Goal: Task Accomplishment & Management: Manage account settings

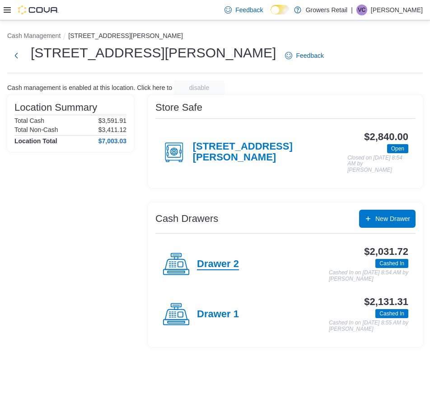
click at [226, 258] on h4 "Drawer 2" at bounding box center [218, 264] width 42 height 12
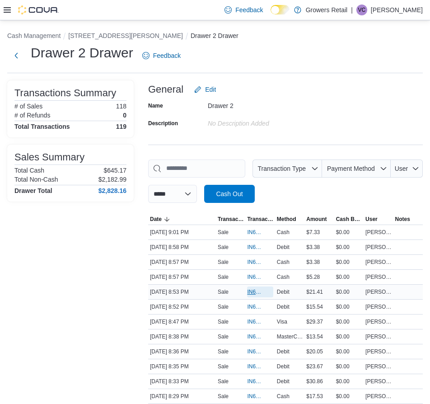
click at [255, 293] on span "IN6FPW-2064461" at bounding box center [255, 291] width 17 height 7
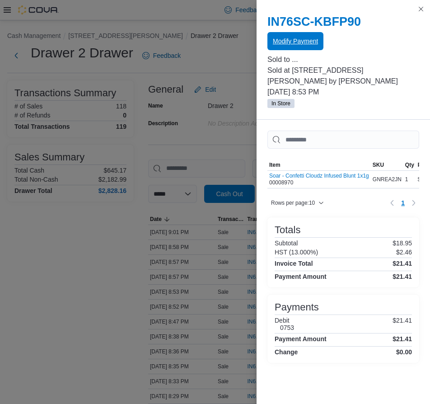
click at [298, 44] on span "Modify Payment" at bounding box center [295, 41] width 45 height 9
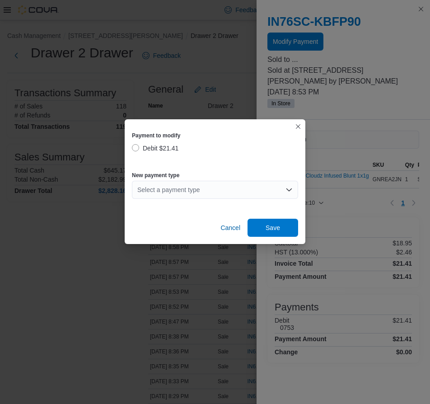
click at [206, 190] on div "Select a payment type" at bounding box center [215, 190] width 166 height 18
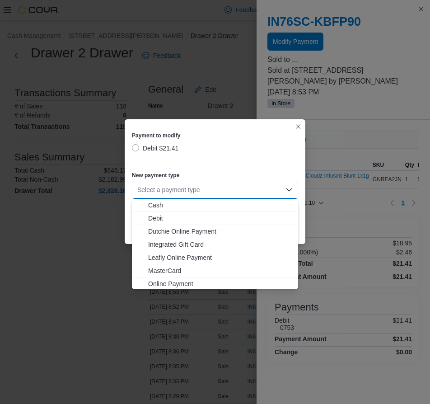
drag, startPoint x: 178, startPoint y: 269, endPoint x: 252, endPoint y: 246, distance: 77.3
click at [179, 269] on span "MasterCard" at bounding box center [220, 270] width 144 height 9
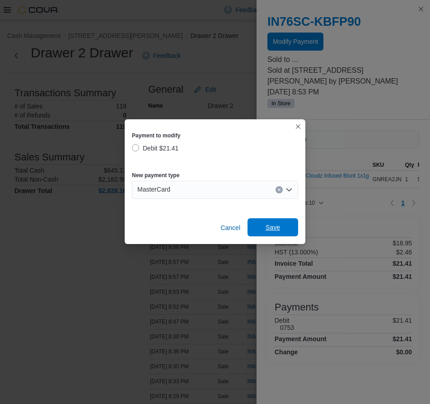
click at [289, 229] on span "Save" at bounding box center [273, 227] width 40 height 18
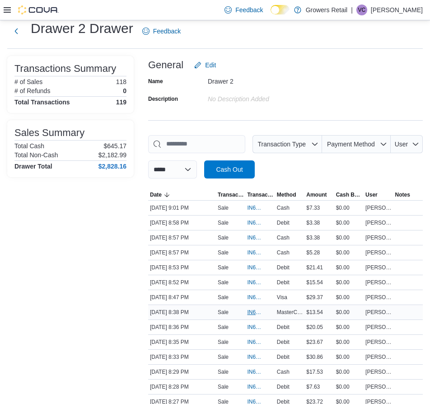
scroll to position [28, 0]
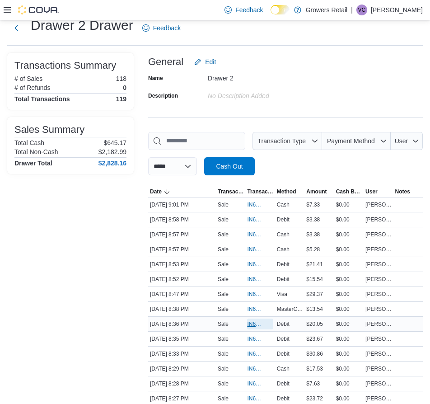
click at [251, 322] on span "IN6FPW-2064423" at bounding box center [255, 323] width 17 height 7
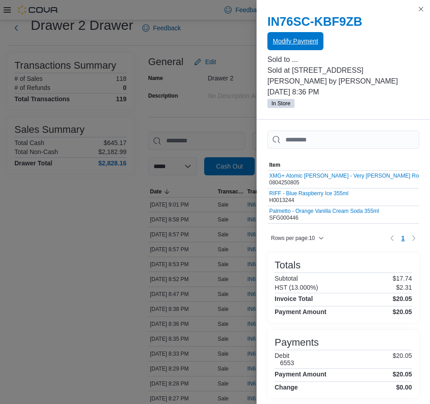
click at [305, 46] on span "Modify Payment" at bounding box center [295, 41] width 45 height 18
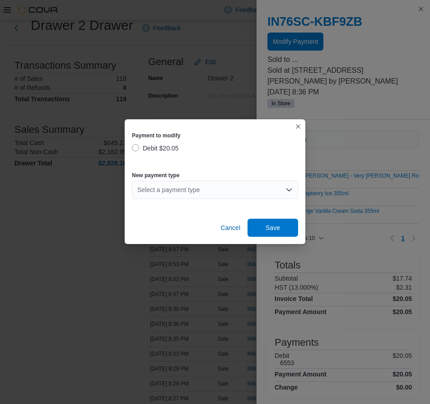
click at [232, 190] on div "Select a payment type" at bounding box center [215, 190] width 166 height 18
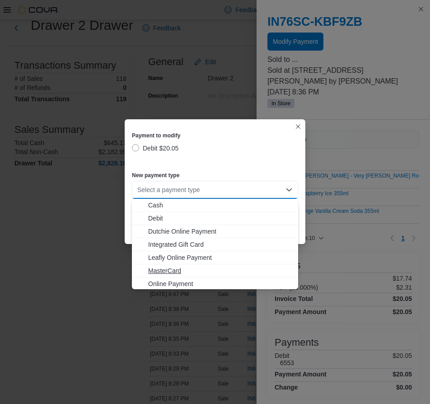
click at [186, 266] on span "MasterCard" at bounding box center [220, 270] width 144 height 9
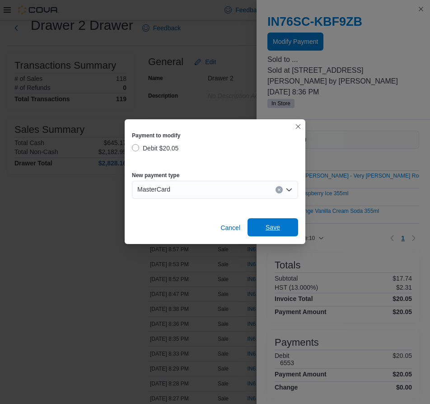
click at [280, 227] on span "Save" at bounding box center [273, 227] width 40 height 18
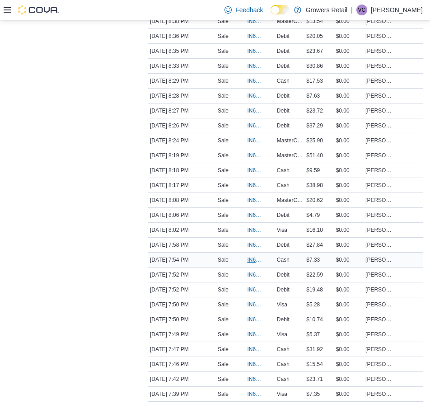
scroll to position [299, 0]
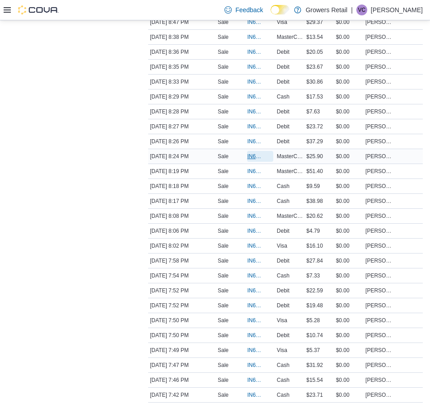
click at [256, 156] on span "IN6FPW-2064389" at bounding box center [255, 156] width 17 height 7
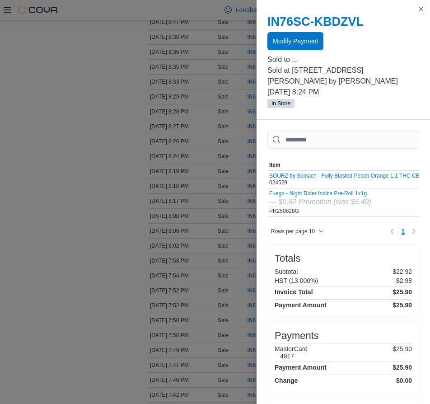
click at [300, 36] on span "Modify Payment" at bounding box center [295, 41] width 45 height 18
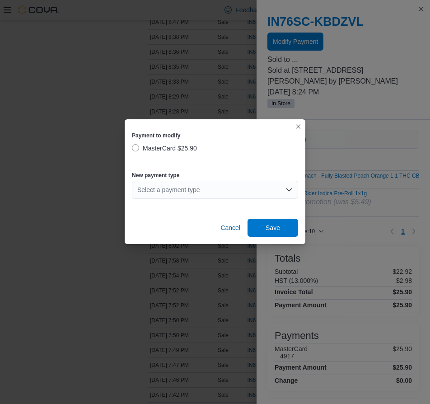
click at [213, 192] on div "Select a payment type" at bounding box center [215, 190] width 166 height 18
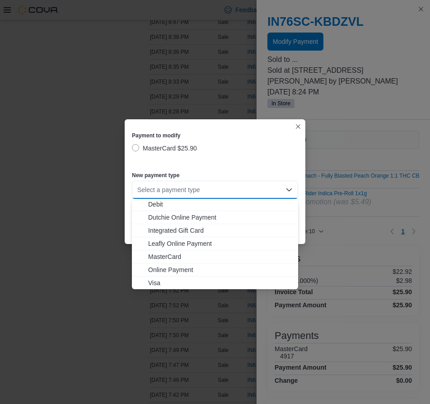
scroll to position [14, 0]
click at [192, 278] on span "Visa" at bounding box center [220, 282] width 144 height 9
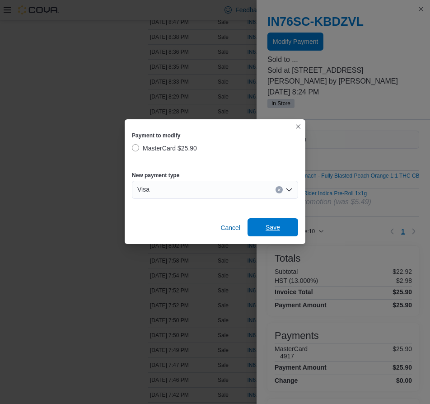
click at [285, 229] on span "Save" at bounding box center [273, 227] width 40 height 18
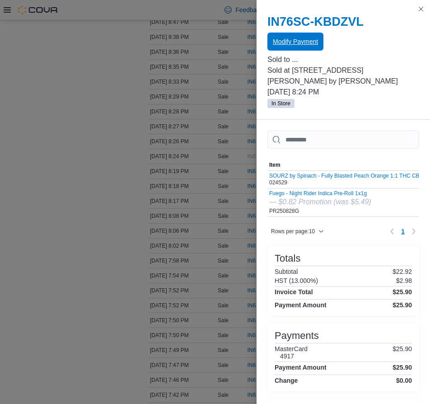
scroll to position [0, 0]
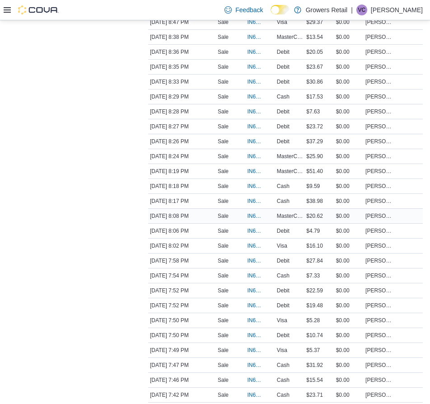
click at [245, 214] on div "Sale" at bounding box center [230, 215] width 29 height 11
click at [251, 214] on span "IN6FPW-2064357" at bounding box center [255, 215] width 17 height 7
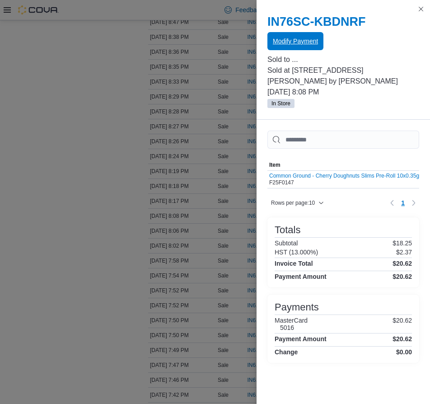
click at [289, 49] on span "Modify Payment" at bounding box center [295, 41] width 45 height 18
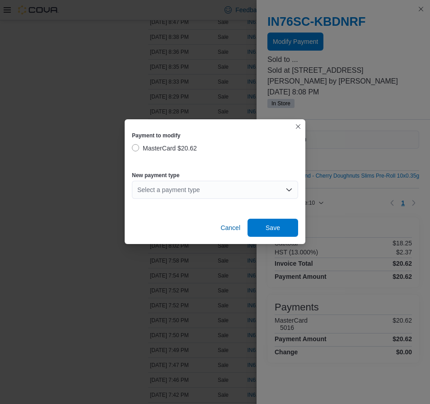
click at [184, 191] on div "Select a payment type" at bounding box center [215, 190] width 166 height 18
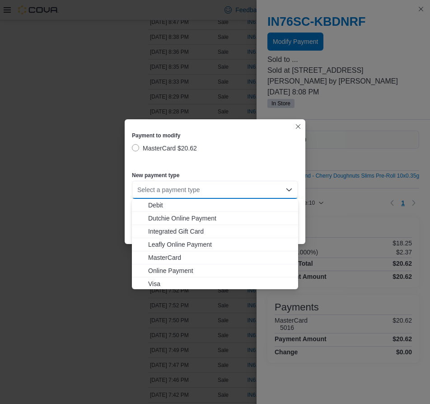
scroll to position [14, 0]
drag, startPoint x: 178, startPoint y: 279, endPoint x: 229, endPoint y: 223, distance: 76.1
click at [178, 279] on span "Visa" at bounding box center [220, 282] width 144 height 9
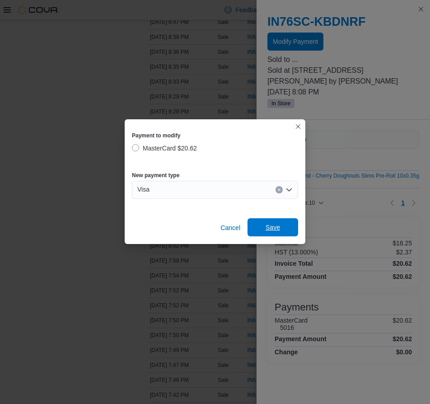
click at [266, 231] on span "Save" at bounding box center [273, 227] width 14 height 9
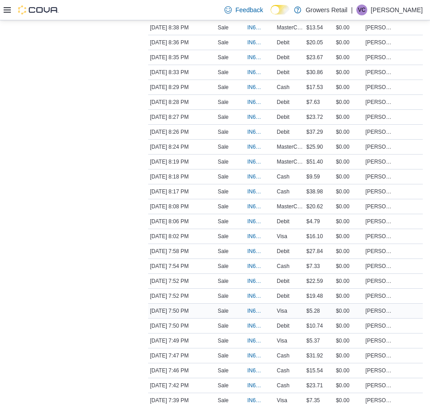
scroll to position [311, 0]
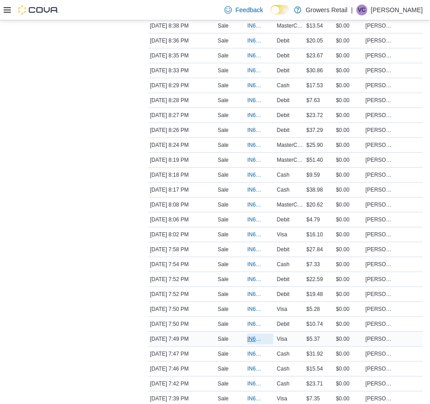
click at [252, 339] on span "IN6FPW-2064312" at bounding box center [255, 338] width 17 height 7
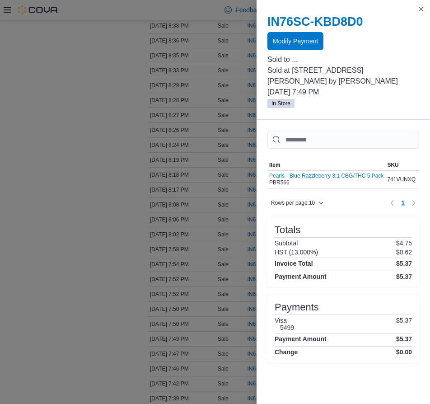
click at [280, 42] on span "Modify Payment" at bounding box center [295, 41] width 45 height 9
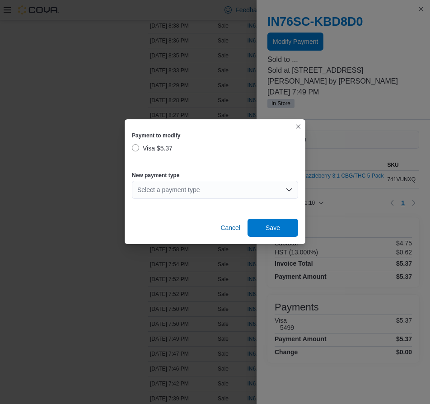
click at [213, 190] on div "Select a payment type" at bounding box center [215, 190] width 166 height 18
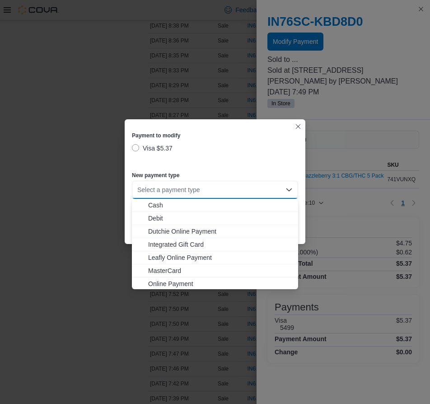
drag, startPoint x: 158, startPoint y: 269, endPoint x: 194, endPoint y: 233, distance: 50.5
click at [158, 269] on span "MasterCard" at bounding box center [220, 270] width 144 height 9
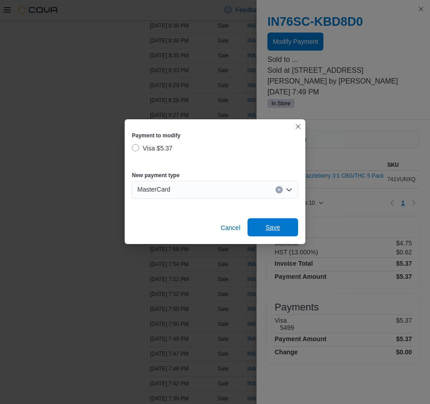
click at [268, 229] on span "Save" at bounding box center [273, 227] width 14 height 9
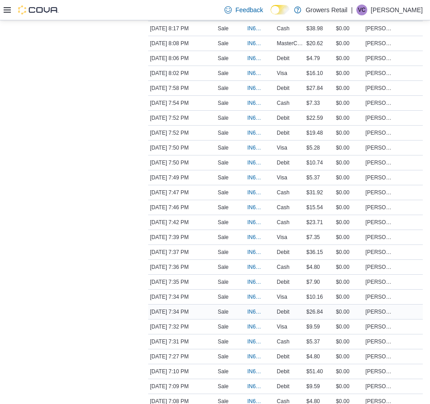
scroll to position [472, 0]
click at [250, 326] on span "IN6FPW-2064268" at bounding box center [255, 325] width 17 height 7
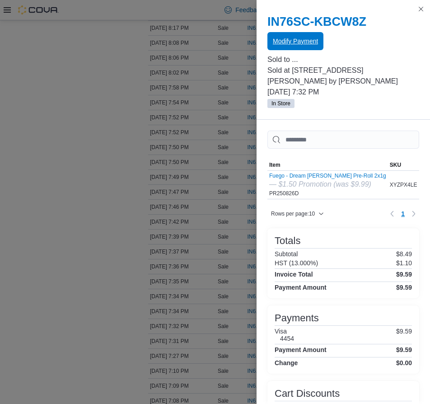
click at [276, 37] on span "Modify Payment" at bounding box center [295, 41] width 45 height 18
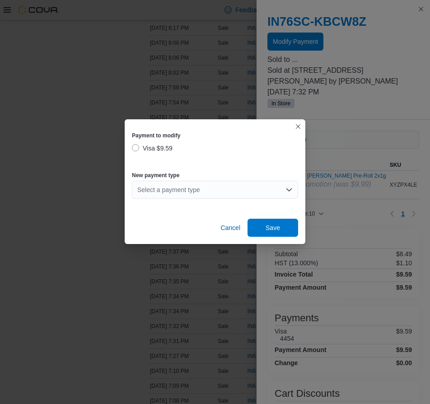
click at [240, 188] on div "Select a payment type" at bounding box center [215, 190] width 166 height 18
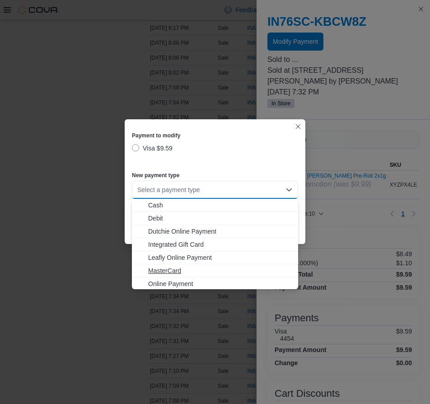
click at [197, 267] on span "MasterCard" at bounding box center [220, 270] width 144 height 9
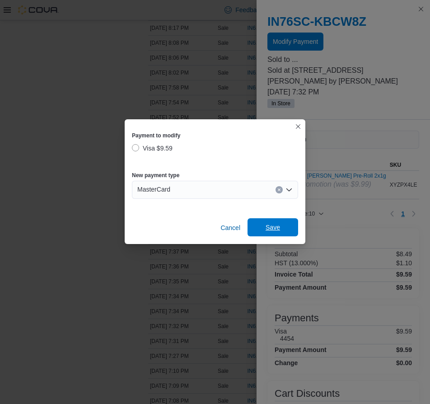
click at [276, 228] on span "Save" at bounding box center [273, 227] width 14 height 9
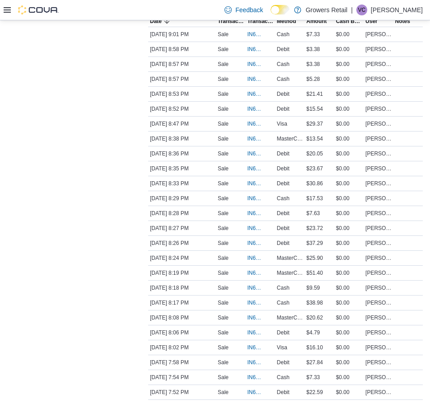
scroll to position [0, 0]
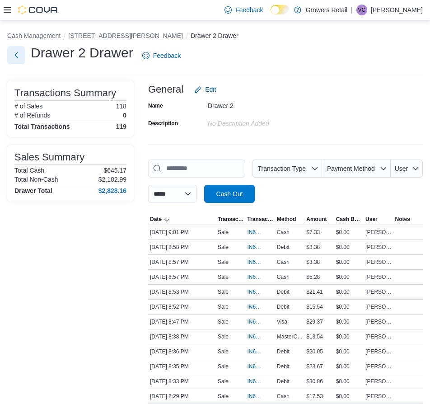
click at [19, 52] on button "Next" at bounding box center [16, 55] width 18 height 18
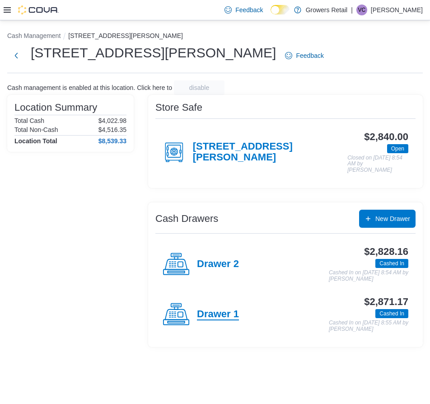
click at [204, 308] on h4 "Drawer 1" at bounding box center [218, 314] width 42 height 12
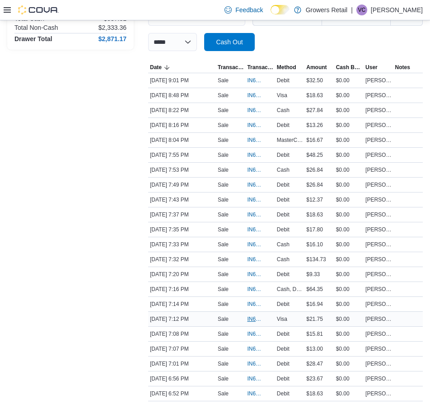
scroll to position [159, 0]
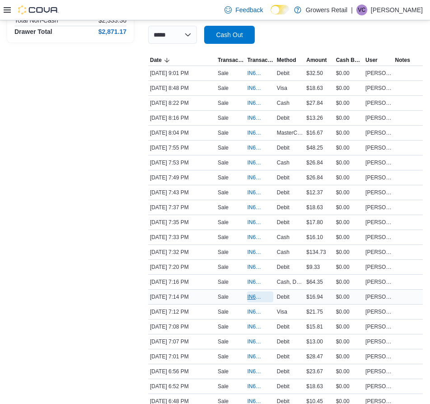
click at [255, 298] on span "IN6FPW-2064232" at bounding box center [255, 296] width 17 height 7
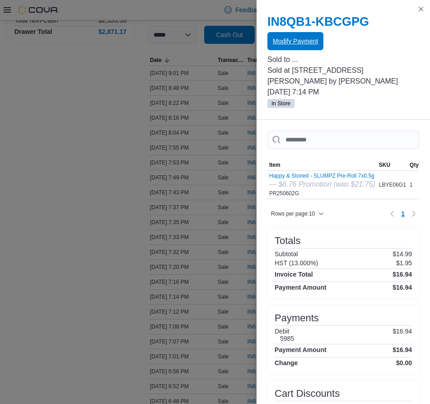
click at [295, 41] on span "Modify Payment" at bounding box center [295, 41] width 45 height 9
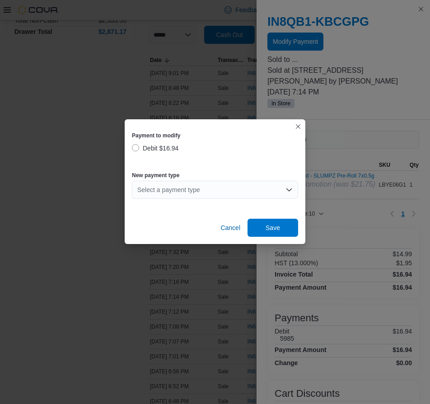
click at [178, 196] on div "Select a payment type" at bounding box center [215, 190] width 166 height 18
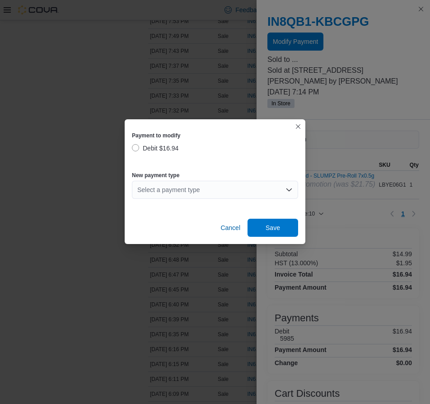
click at [190, 186] on div "Select a payment type Combo box. Selected. Combo box input. Select a payment ty…" at bounding box center [215, 190] width 166 height 18
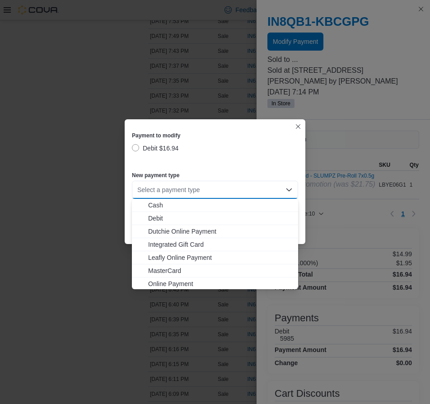
scroll to position [14, 0]
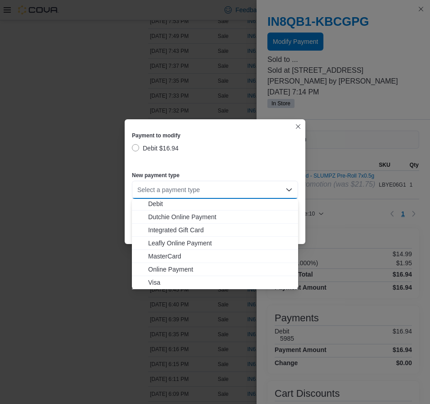
drag, startPoint x: 168, startPoint y: 279, endPoint x: 189, endPoint y: 256, distance: 31.0
click at [168, 279] on span "Visa" at bounding box center [220, 282] width 144 height 9
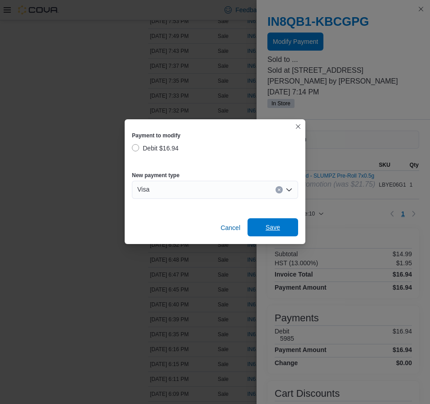
click at [248, 228] on button "Save" at bounding box center [272, 227] width 51 height 18
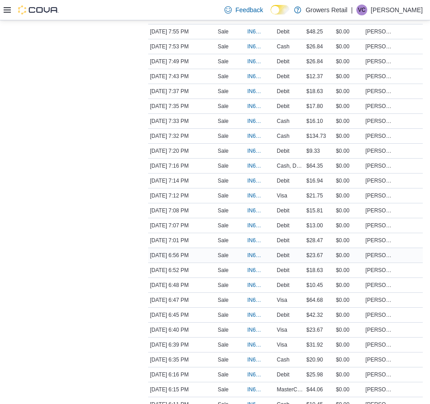
scroll to position [276, 0]
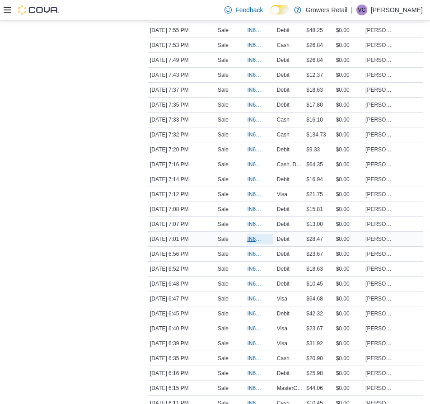
click at [250, 240] on span "IN6FPW-2064194" at bounding box center [255, 238] width 17 height 7
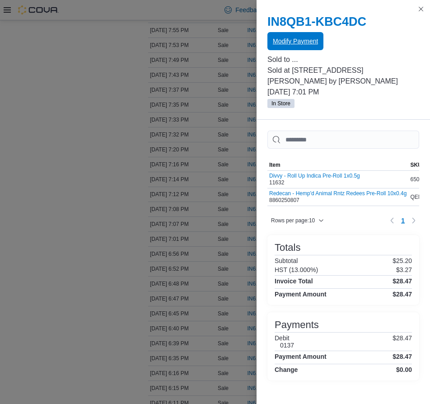
click at [289, 41] on span "Modify Payment" at bounding box center [295, 41] width 45 height 9
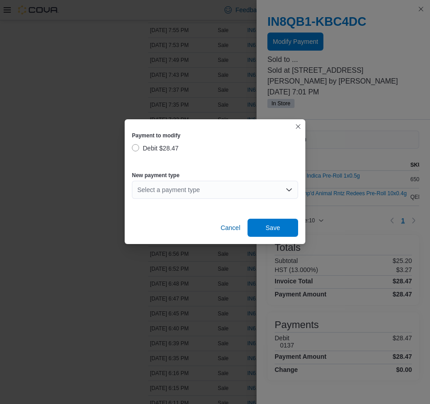
click at [172, 192] on div "Select a payment type" at bounding box center [215, 190] width 166 height 18
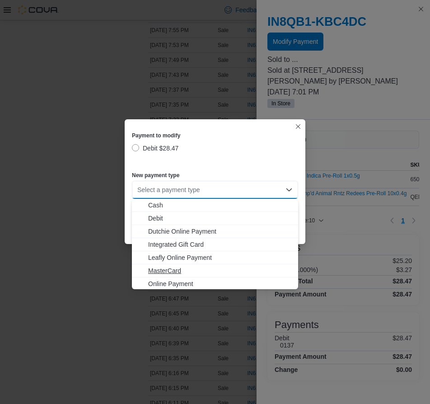
click at [171, 270] on span "MasterCard" at bounding box center [220, 270] width 144 height 9
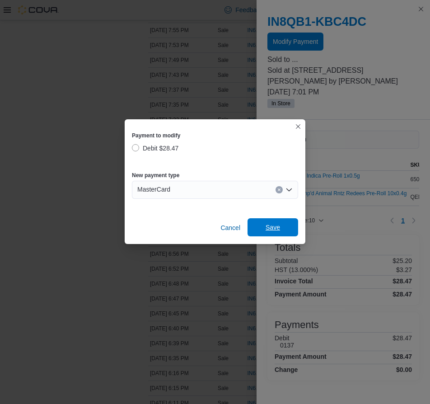
click at [273, 234] on span "Save" at bounding box center [273, 227] width 40 height 18
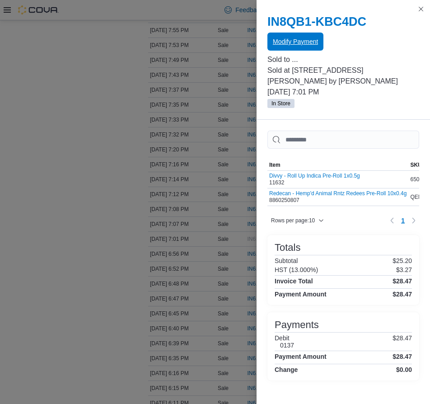
scroll to position [0, 0]
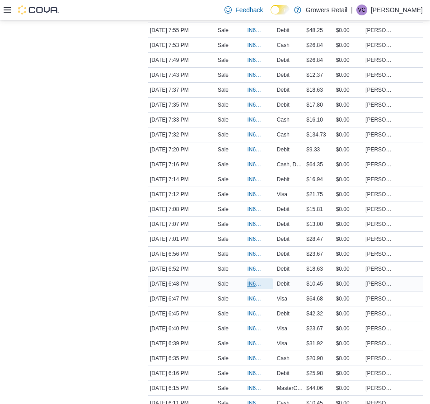
click at [256, 281] on span "IN6FPW-2064166" at bounding box center [255, 283] width 17 height 7
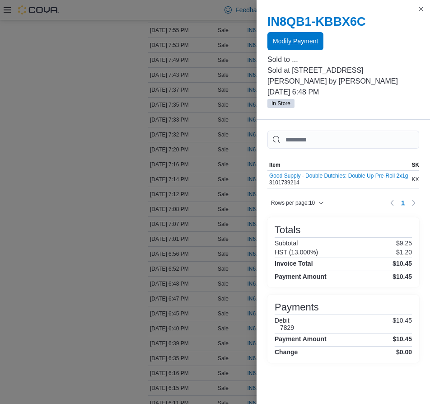
click at [308, 40] on span "Modify Payment" at bounding box center [295, 41] width 45 height 9
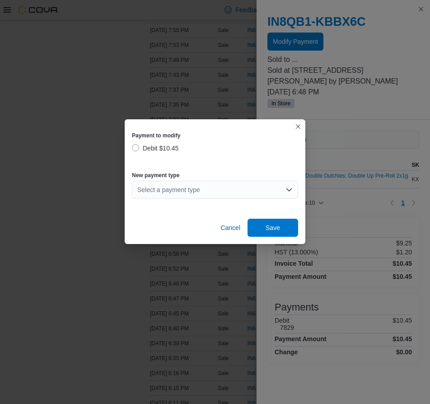
click at [178, 183] on div "Select a payment type" at bounding box center [215, 190] width 166 height 18
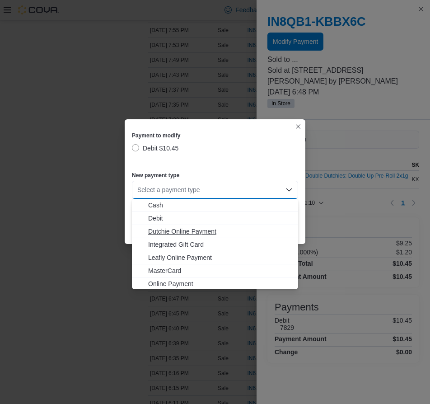
scroll to position [14, 0]
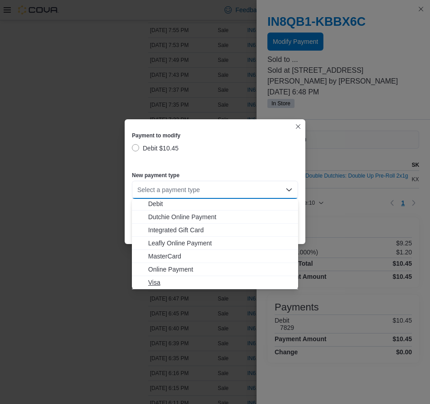
click at [180, 278] on span "Visa" at bounding box center [220, 282] width 144 height 9
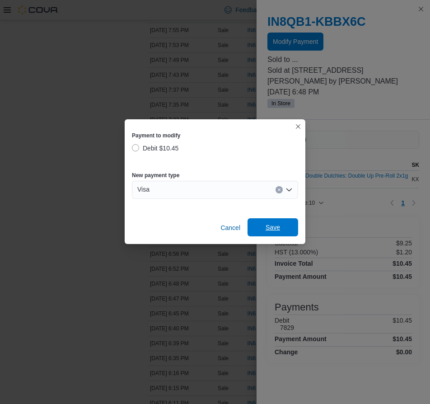
click at [270, 233] on span "Save" at bounding box center [273, 227] width 40 height 18
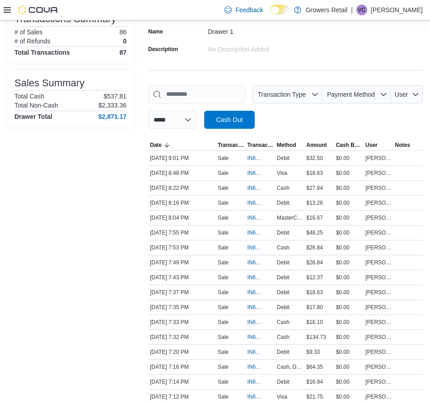
scroll to position [0, 0]
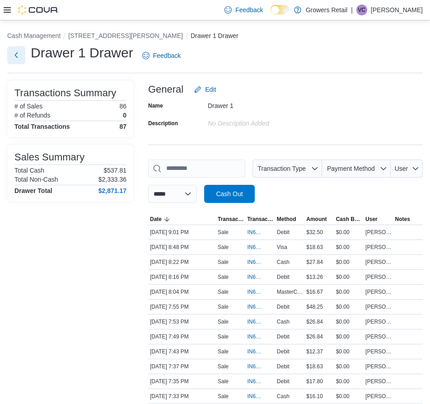
click at [19, 58] on button "Next" at bounding box center [16, 55] width 18 height 18
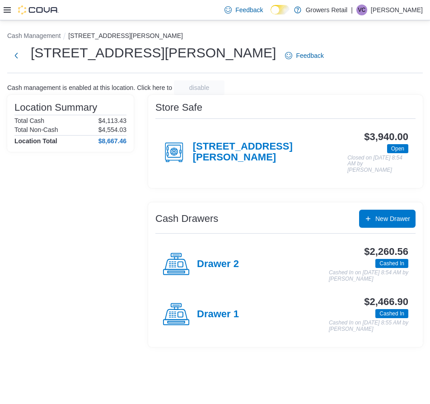
click at [218, 309] on h4 "Drawer 1" at bounding box center [218, 314] width 42 height 12
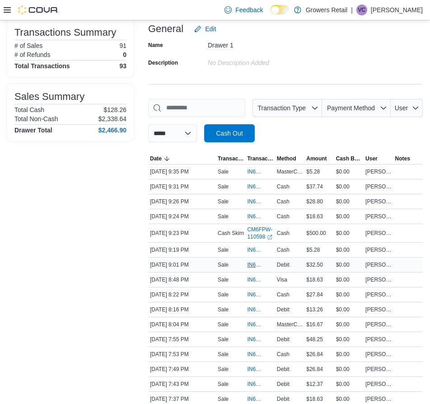
scroll to position [61, 0]
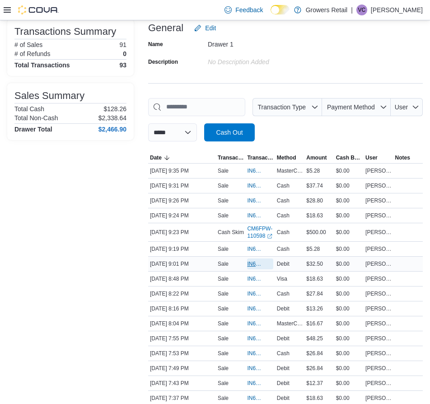
click at [252, 267] on span "IN6FPW-2064477" at bounding box center [255, 263] width 17 height 7
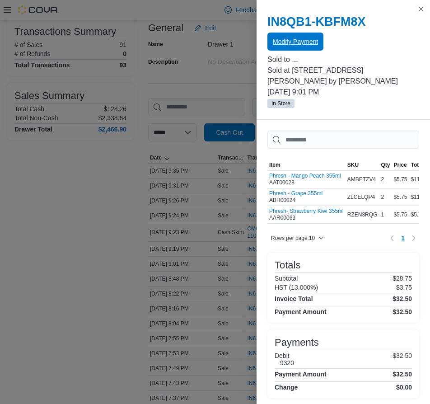
click at [303, 38] on span "Modify Payment" at bounding box center [295, 41] width 45 height 9
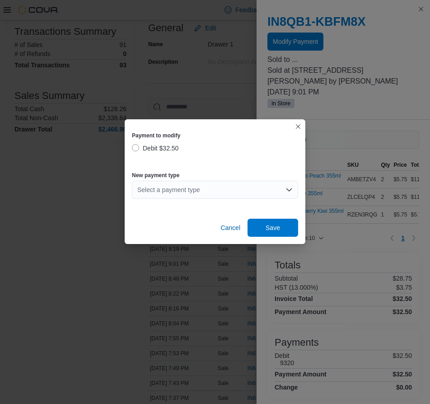
click at [198, 187] on div "Select a payment type" at bounding box center [215, 190] width 166 height 18
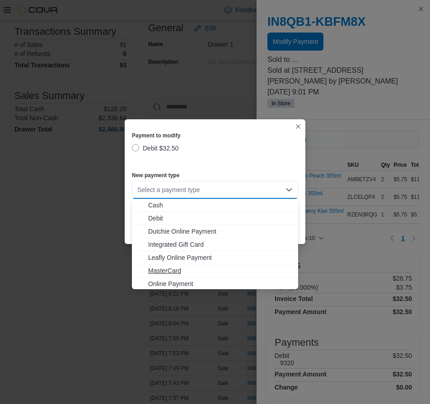
click at [161, 270] on span "MasterCard" at bounding box center [220, 270] width 144 height 9
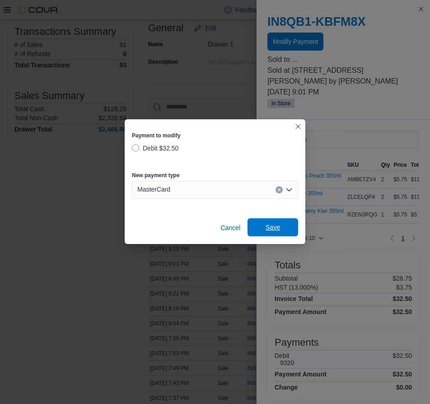
click at [254, 225] on span "Save" at bounding box center [273, 227] width 40 height 18
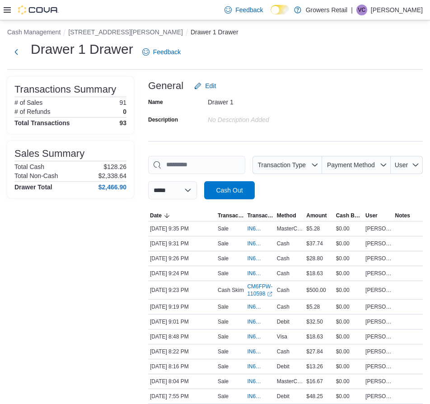
scroll to position [0, 0]
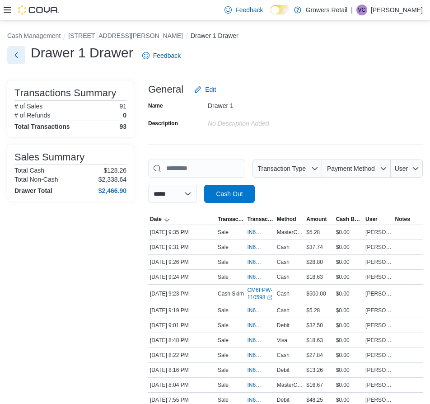
click at [19, 52] on button "Next" at bounding box center [16, 55] width 18 height 18
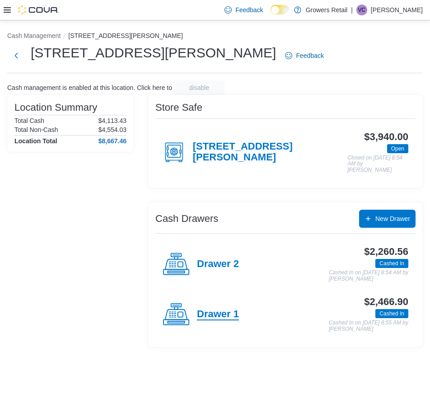
click at [215, 308] on h4 "Drawer 1" at bounding box center [218, 314] width 42 height 12
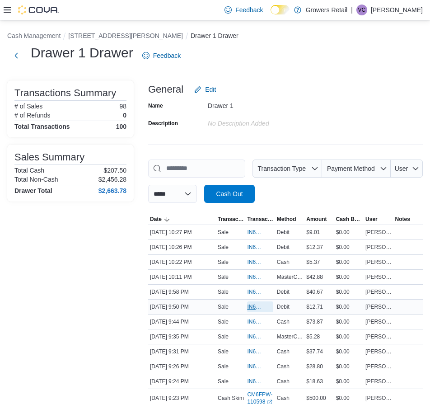
click at [253, 305] on span "IN6FPW-2064550" at bounding box center [255, 306] width 17 height 7
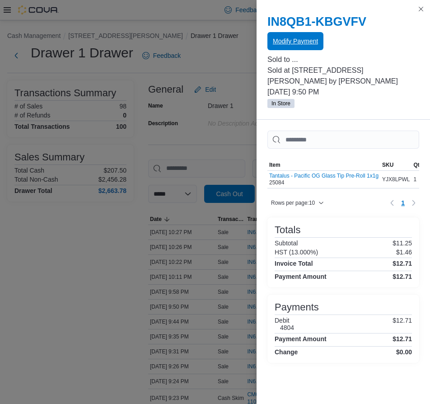
click at [283, 43] on span "Modify Payment" at bounding box center [295, 41] width 45 height 9
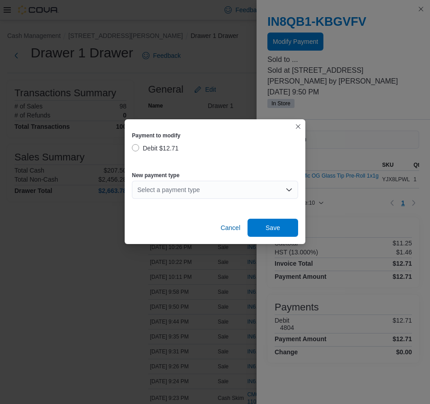
click at [166, 189] on div "Select a payment type" at bounding box center [215, 190] width 166 height 18
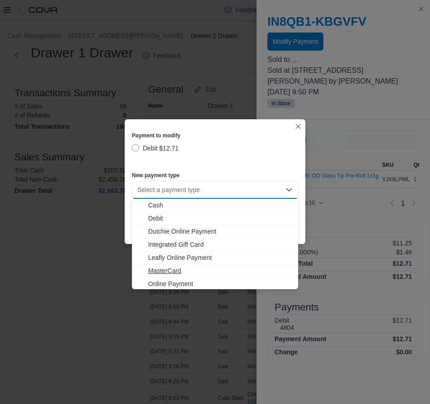
click at [178, 270] on span "MasterCard" at bounding box center [220, 270] width 144 height 9
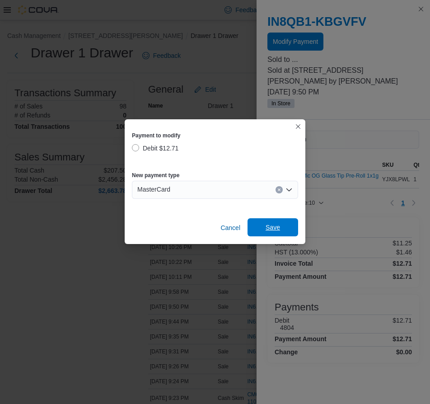
click at [263, 224] on span "Save" at bounding box center [273, 227] width 40 height 18
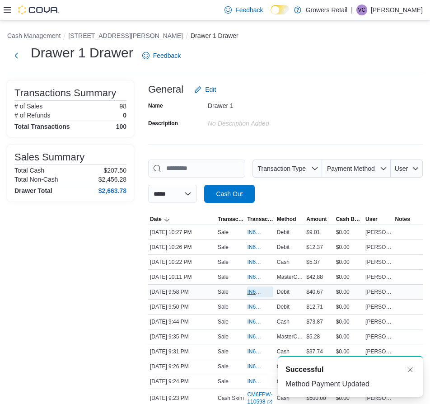
click at [250, 291] on span "IN6FPW-2064569" at bounding box center [255, 291] width 17 height 7
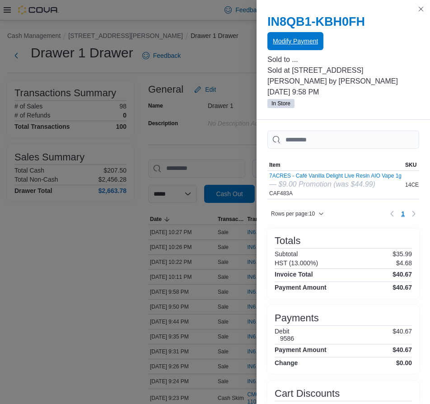
click at [291, 43] on span "Modify Payment" at bounding box center [295, 41] width 45 height 9
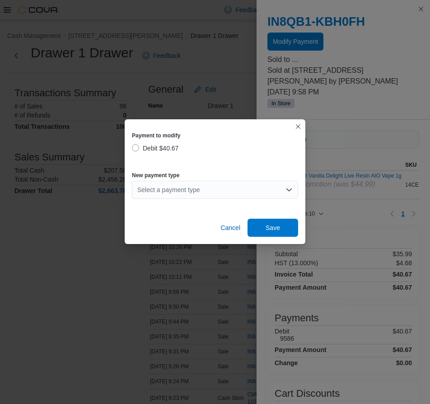
click at [175, 190] on div "Select a payment type" at bounding box center [215, 190] width 166 height 18
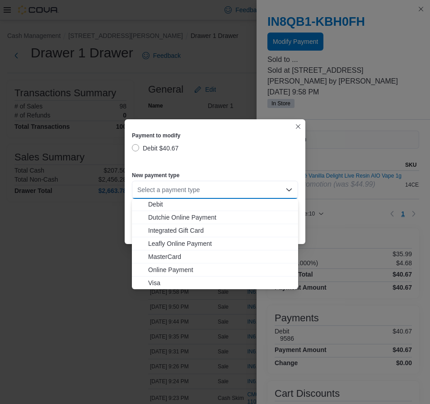
scroll to position [14, 0]
click at [177, 255] on span "MasterCard" at bounding box center [220, 256] width 144 height 9
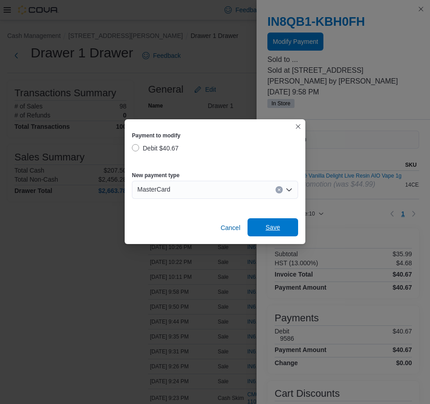
click at [247, 224] on div "Cancel Save" at bounding box center [215, 223] width 166 height 25
click at [251, 228] on button "Save" at bounding box center [272, 227] width 51 height 18
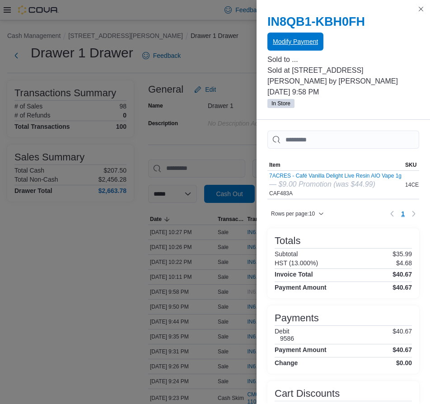
scroll to position [0, 0]
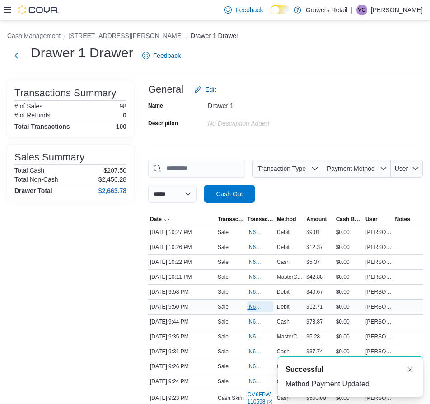
click at [252, 307] on span "IN6FPW-2064550" at bounding box center [255, 306] width 17 height 7
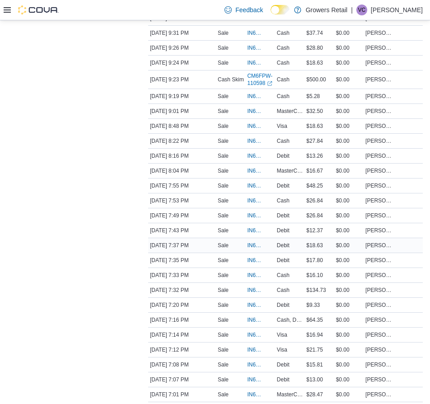
scroll to position [317, 0]
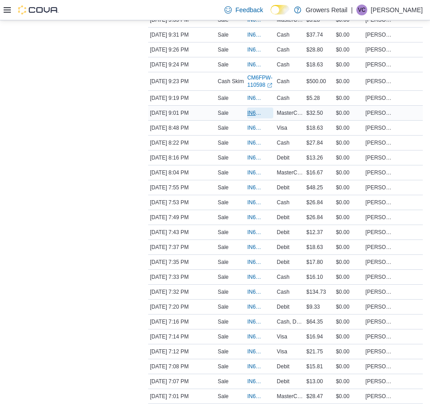
click at [251, 116] on span "IN6FPW-2064477" at bounding box center [255, 112] width 17 height 7
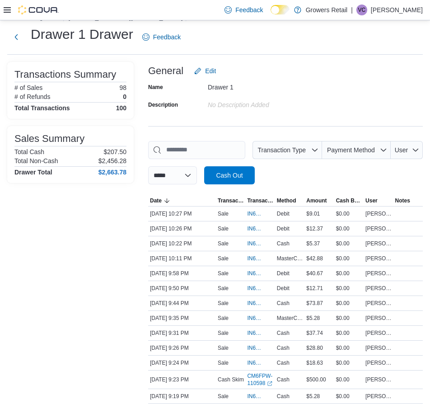
scroll to position [0, 0]
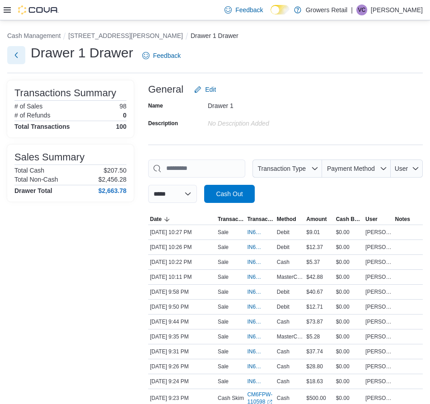
click at [10, 55] on button "Next" at bounding box center [16, 55] width 18 height 18
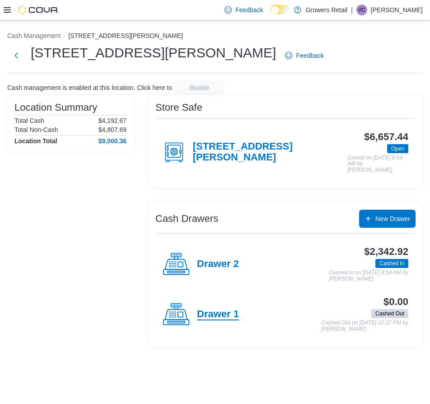
click at [215, 308] on h4 "Drawer 1" at bounding box center [218, 314] width 42 height 12
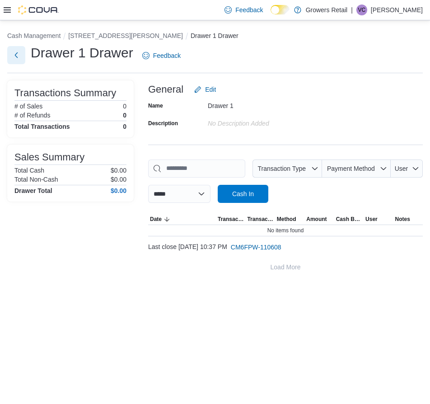
click at [15, 60] on button "Next" at bounding box center [16, 55] width 18 height 18
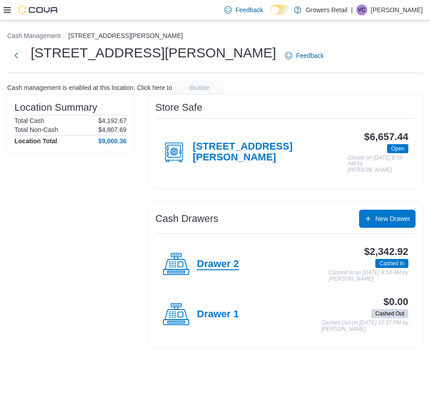
click at [227, 258] on h4 "Drawer 2" at bounding box center [218, 264] width 42 height 12
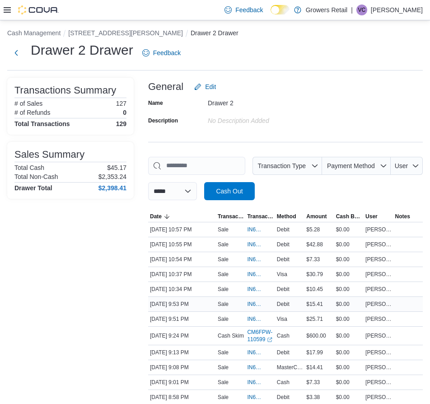
scroll to position [4, 0]
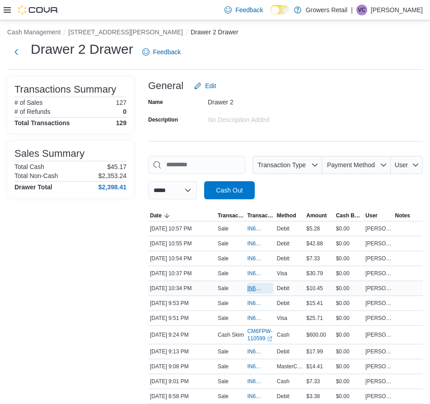
click at [255, 289] on span "IN6FPW-2064619" at bounding box center [255, 287] width 17 height 7
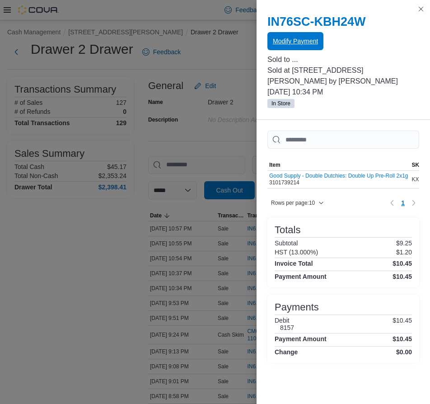
click at [298, 45] on span "Modify Payment" at bounding box center [295, 41] width 45 height 9
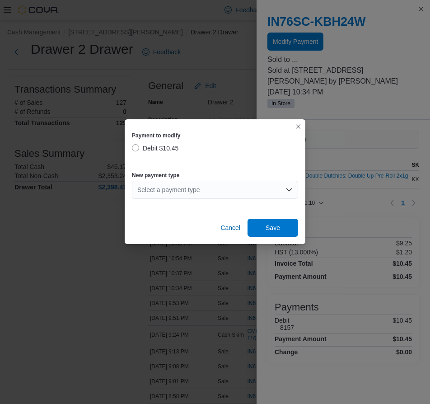
click at [180, 184] on div "Select a payment type" at bounding box center [215, 190] width 166 height 18
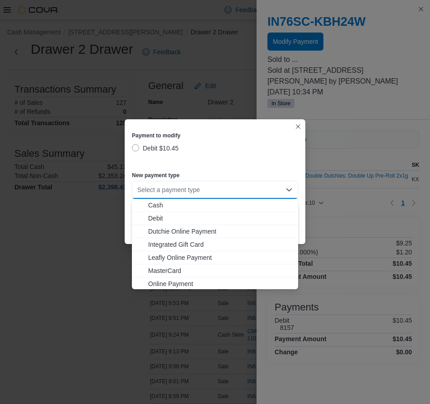
scroll to position [14, 0]
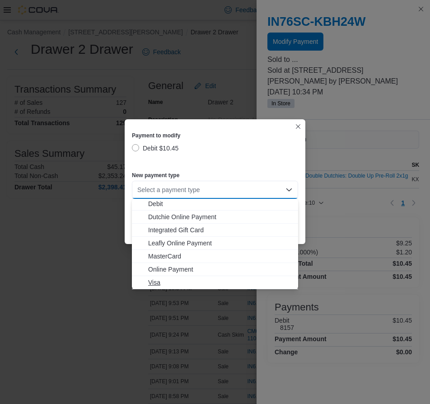
click at [184, 282] on span "Visa" at bounding box center [220, 282] width 144 height 9
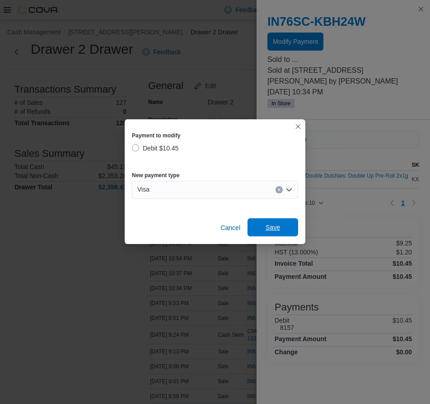
click at [280, 230] on span "Save" at bounding box center [273, 227] width 40 height 18
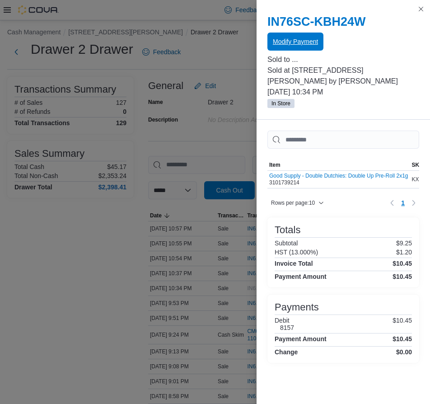
scroll to position [0, 0]
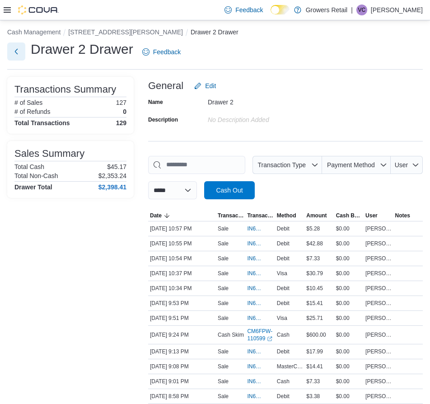
click at [16, 53] on button "Next" at bounding box center [16, 51] width 18 height 18
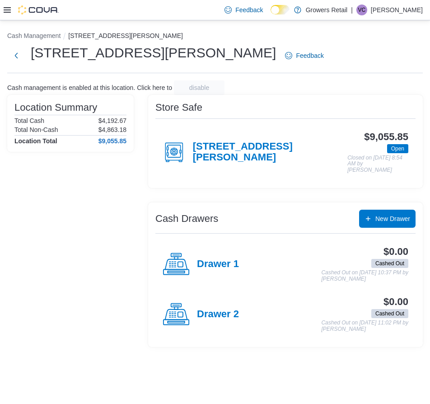
click at [390, 8] on p "[PERSON_NAME]" at bounding box center [397, 10] width 52 height 11
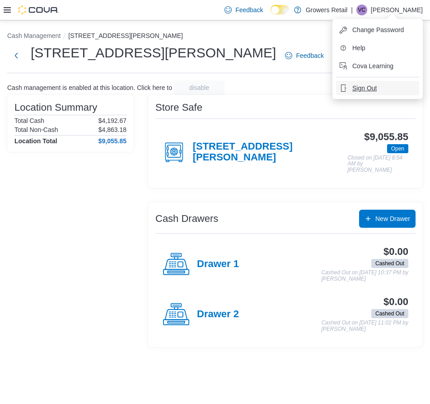
click at [367, 93] on button "Sign Out" at bounding box center [377, 88] width 83 height 14
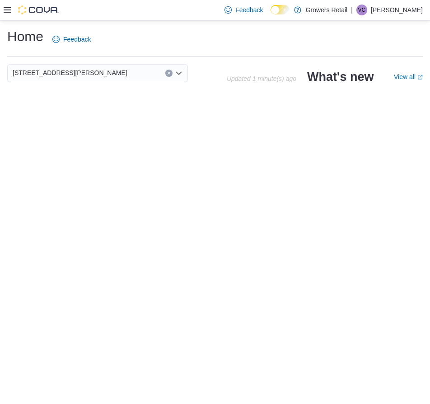
click at [386, 8] on p "[PERSON_NAME]" at bounding box center [397, 10] width 52 height 11
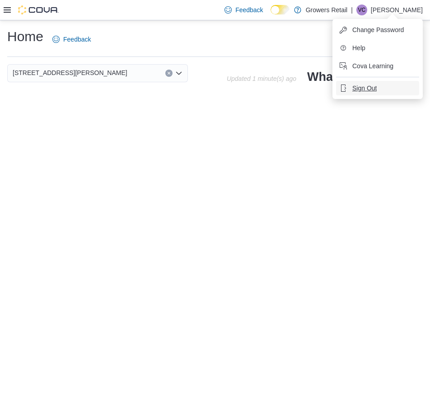
click at [364, 84] on span "Sign Out" at bounding box center [364, 88] width 24 height 9
